Goal: Find specific page/section: Find specific page/section

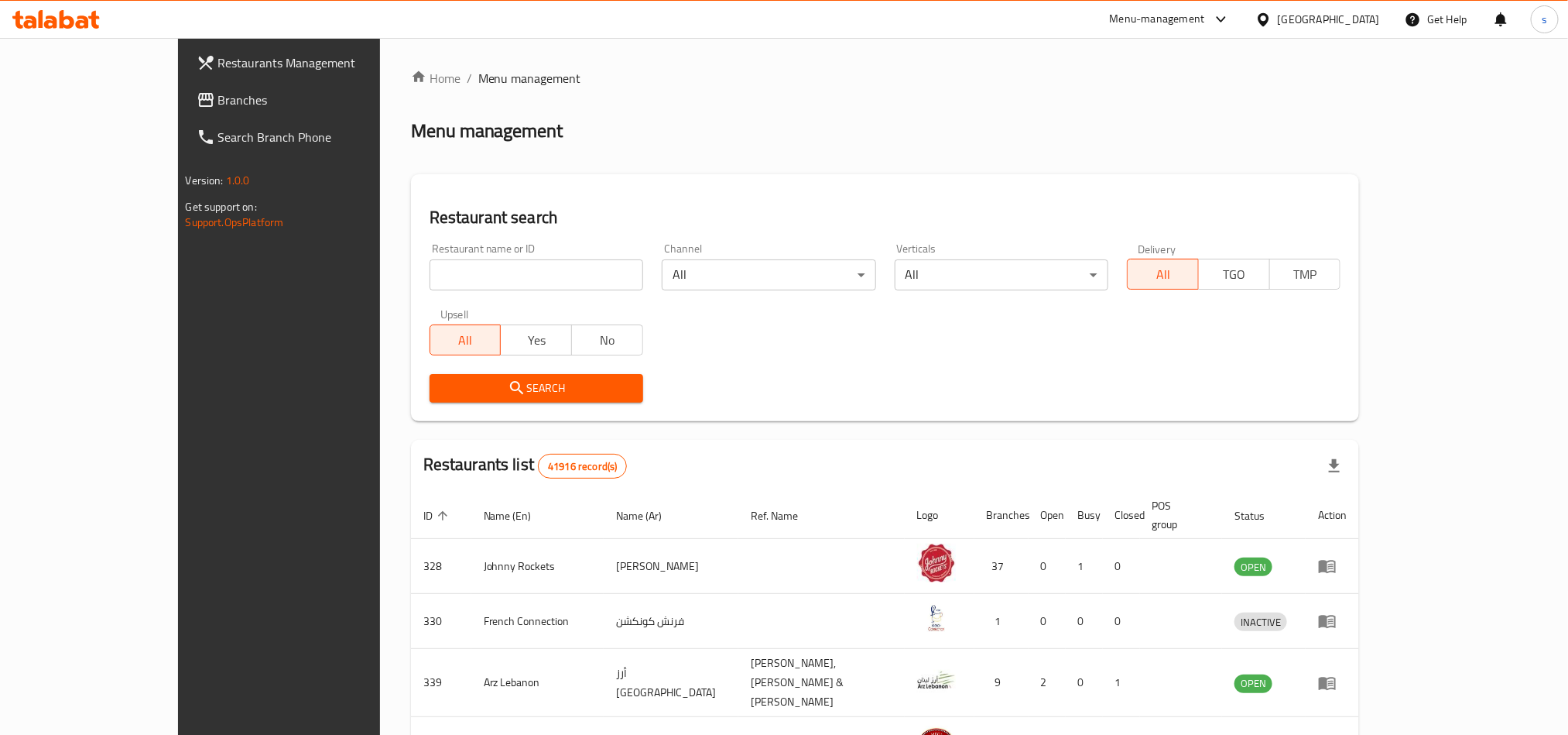
click at [88, 17] on icon at bounding box center [56, 20] width 87 height 19
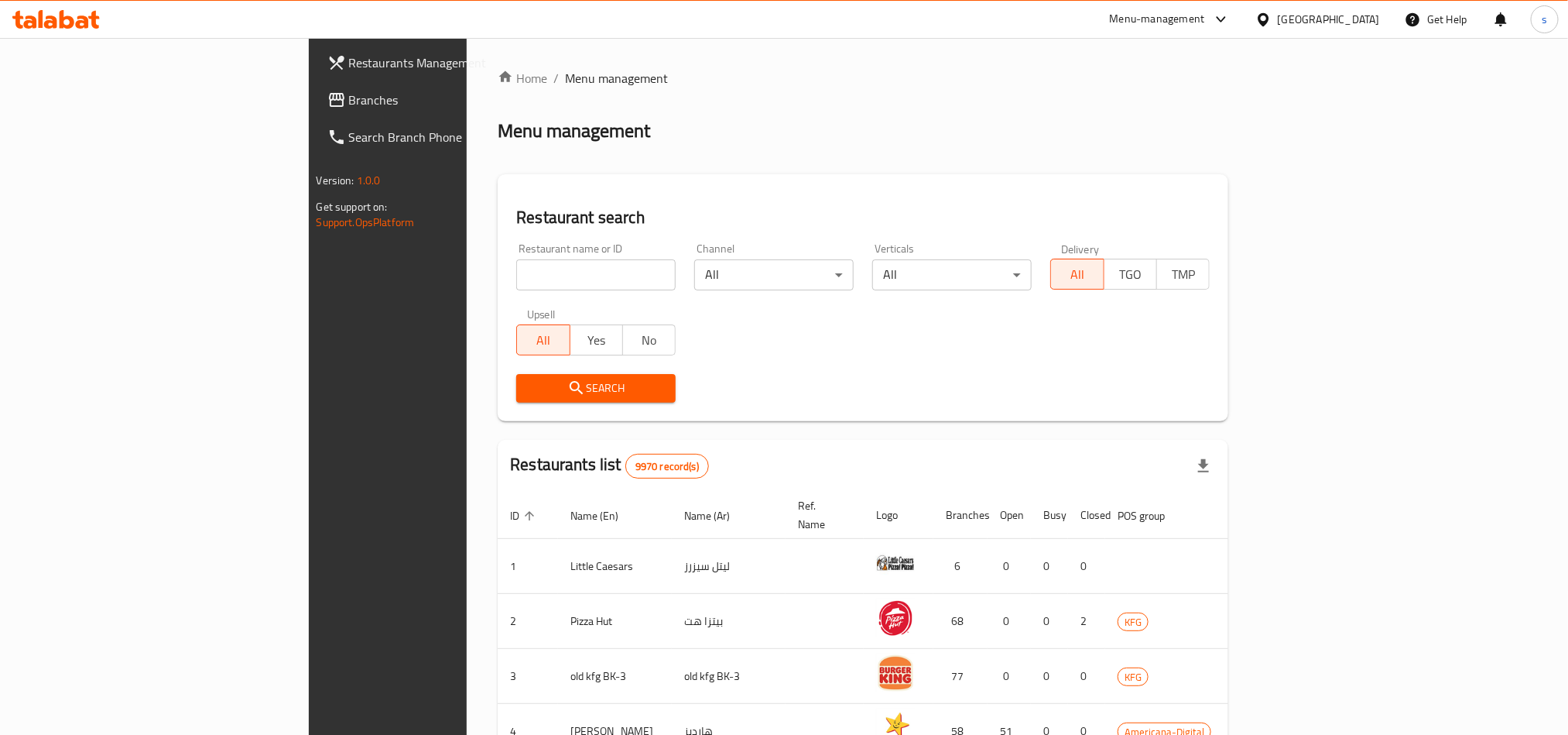
click at [349, 98] on span "Branches" at bounding box center [454, 100] width 209 height 19
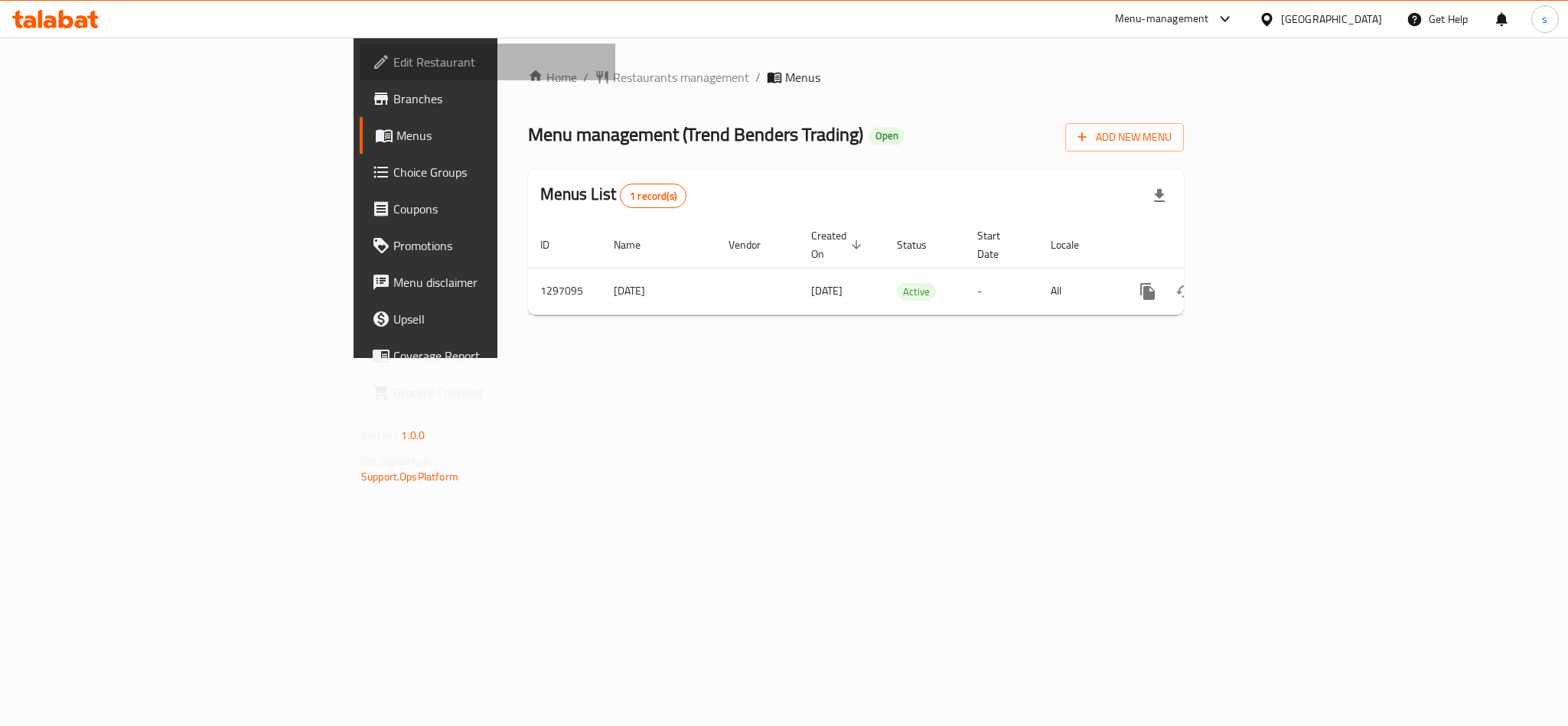
click at [393, 54] on span "Edit Restaurant" at bounding box center [498, 62] width 210 height 18
